Goal: Check status: Check status

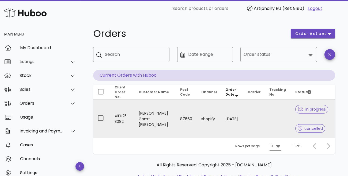
click at [237, 120] on td "[DATE]" at bounding box center [232, 119] width 22 height 39
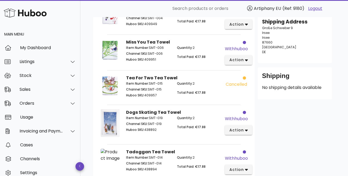
scroll to position [98, 0]
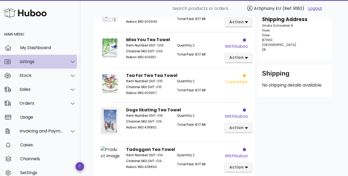
click at [25, 63] on div "Listings" at bounding box center [42, 61] width 44 height 5
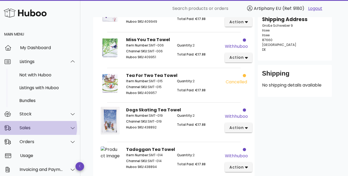
click at [40, 124] on div "Sales" at bounding box center [40, 128] width 80 height 14
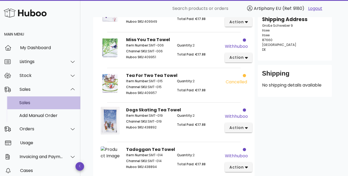
click at [36, 104] on div "Sales" at bounding box center [47, 102] width 57 height 5
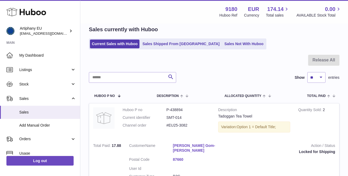
scroll to position [16, 0]
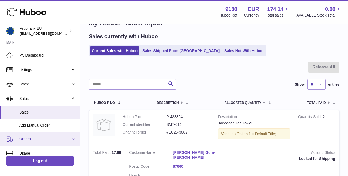
click at [50, 135] on link "Orders" at bounding box center [40, 139] width 80 height 14
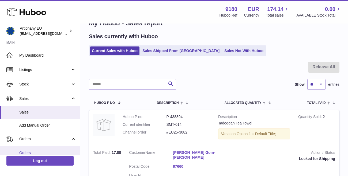
click at [53, 151] on span "Orders" at bounding box center [47, 153] width 57 height 5
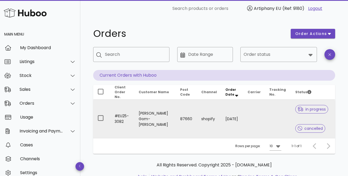
click at [141, 118] on td "[PERSON_NAME] Gom-[PERSON_NAME]" at bounding box center [155, 119] width 42 height 39
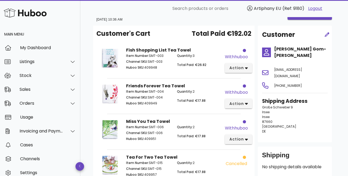
scroll to position [9, 0]
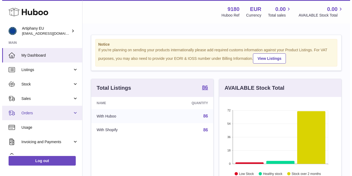
scroll to position [84, 122]
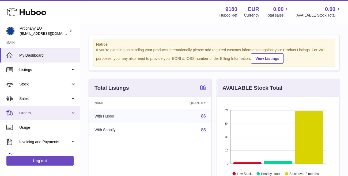
click at [33, 114] on span "Orders" at bounding box center [44, 113] width 51 height 5
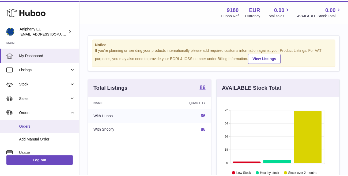
scroll to position [84, 124]
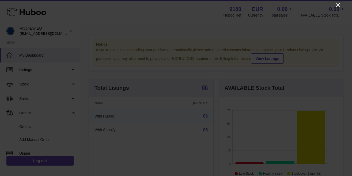
click at [338, 4] on icon "Close" at bounding box center [338, 5] width 4 height 4
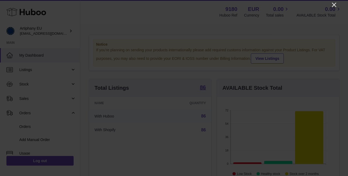
scroll to position [267689, 267651]
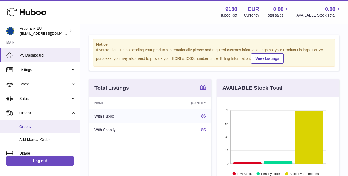
click at [33, 125] on span "Orders" at bounding box center [47, 127] width 57 height 5
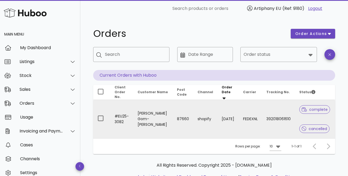
click at [138, 119] on td "[PERSON_NAME] Gom-[PERSON_NAME]" at bounding box center [152, 119] width 39 height 39
